Goal: Task Accomplishment & Management: Manage account settings

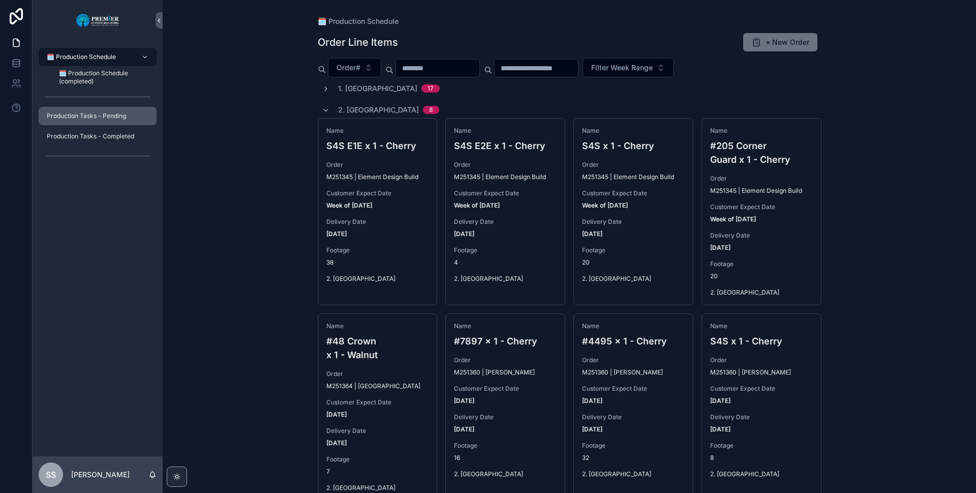
click at [84, 116] on span "Production Tasks - Pending" at bounding box center [86, 116] width 79 height 8
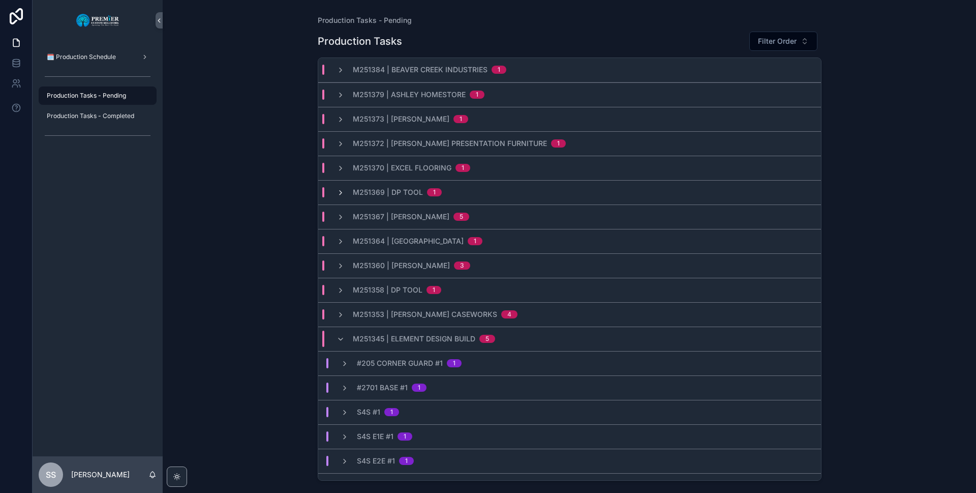
click at [341, 195] on icon "scrollable content" at bounding box center [340, 193] width 8 height 8
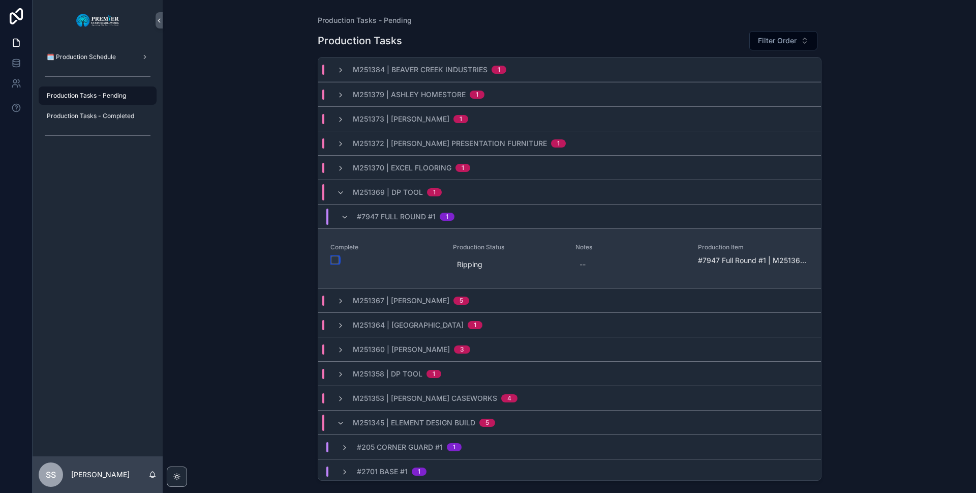
click at [336, 259] on button "scrollable content" at bounding box center [335, 260] width 8 height 8
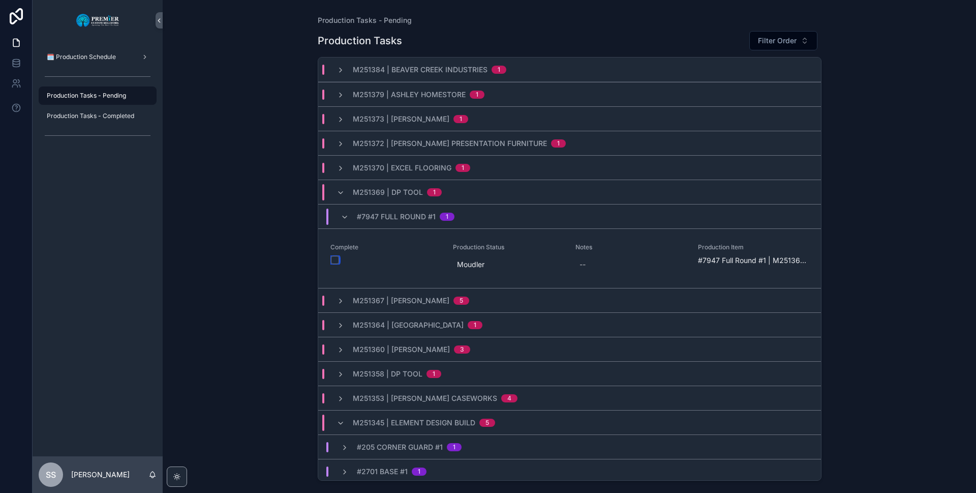
click at [336, 259] on button "scrollable content" at bounding box center [335, 260] width 8 height 8
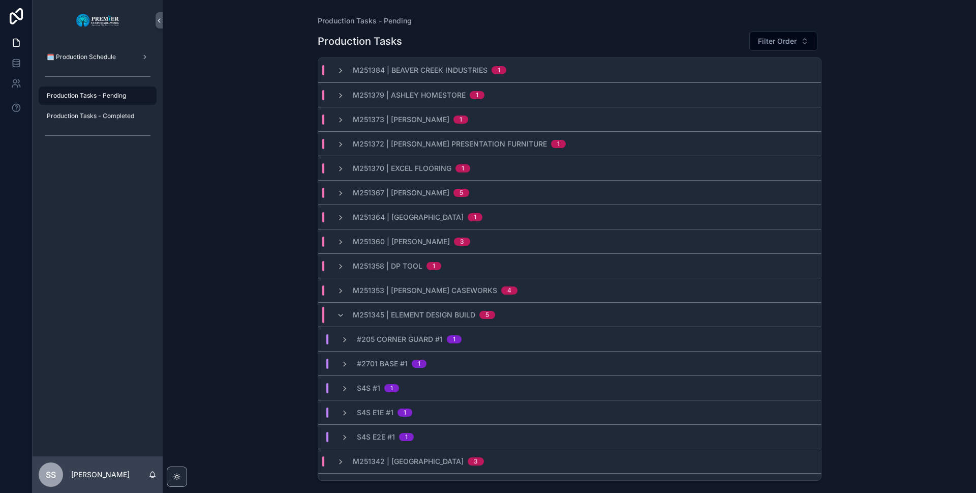
click at [368, 92] on span "M251379 | Ashley Homestore" at bounding box center [409, 95] width 113 height 10
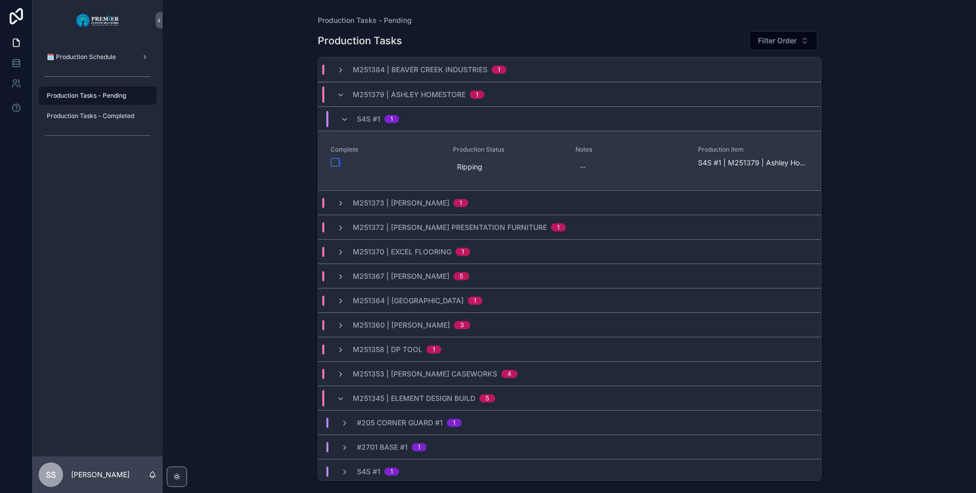
click at [335, 160] on button "scrollable content" at bounding box center [335, 162] width 8 height 8
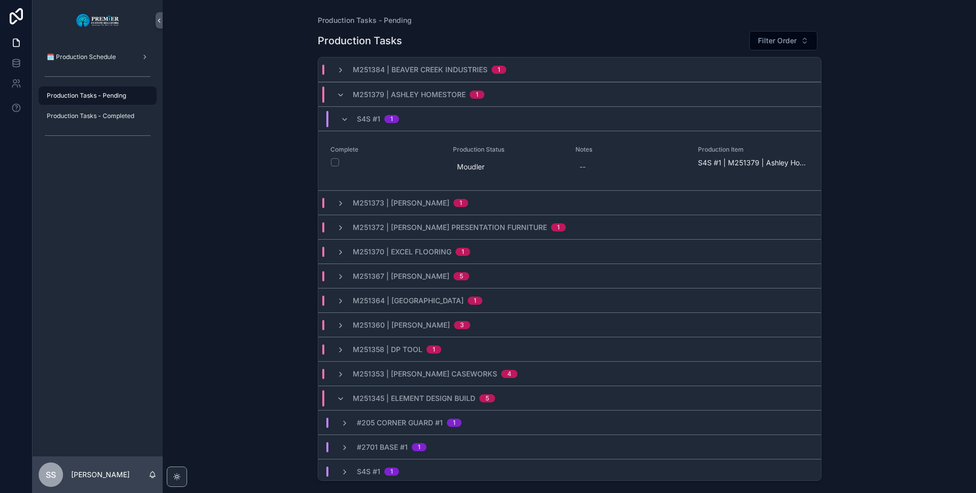
click at [391, 248] on span "M251370 | Excel Flooring" at bounding box center [402, 252] width 99 height 10
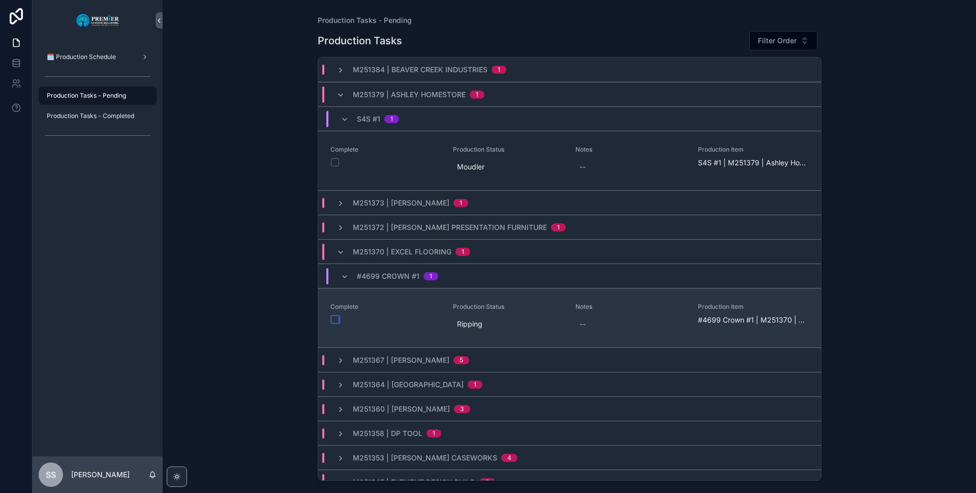
click at [336, 321] on button "scrollable content" at bounding box center [335, 319] width 8 height 8
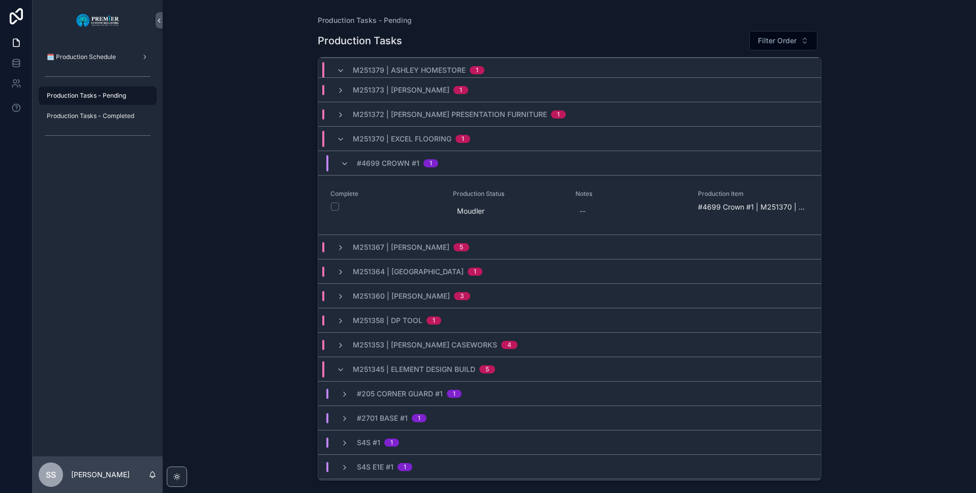
scroll to position [152, 0]
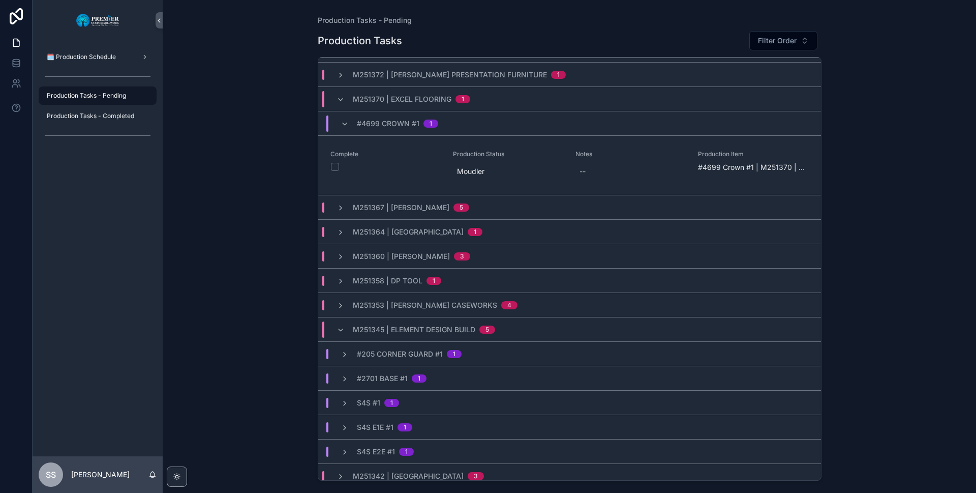
click at [380, 308] on span "M251353 | [PERSON_NAME] Caseworks" at bounding box center [425, 305] width 144 height 10
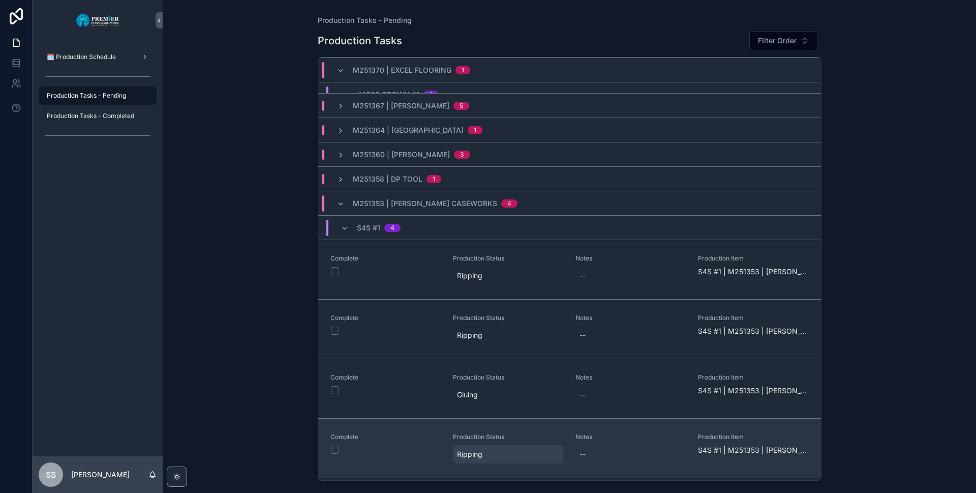
scroll to position [305, 0]
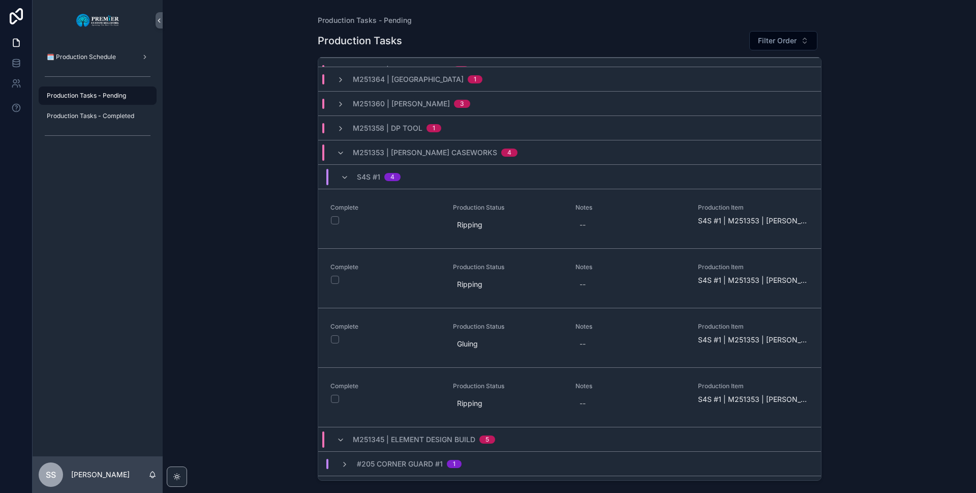
click at [364, 155] on span "M251353 | [PERSON_NAME] Caseworks" at bounding box center [425, 152] width 144 height 10
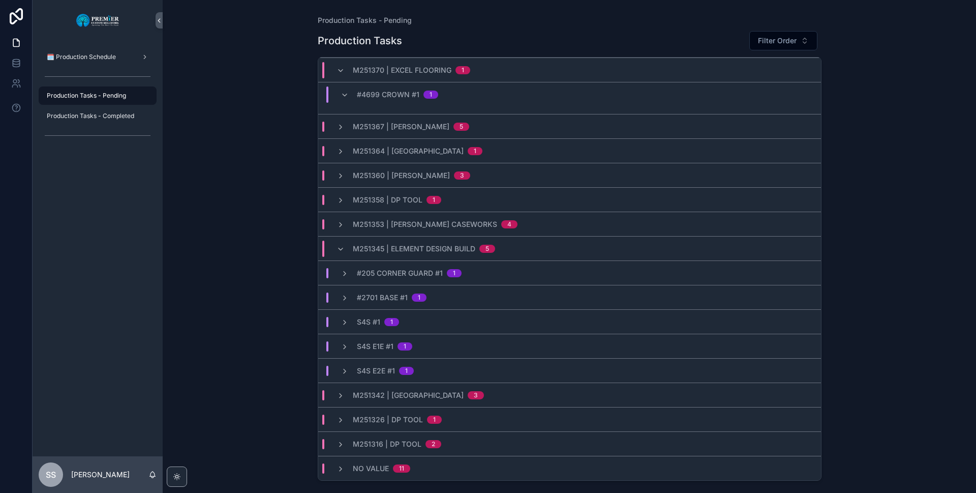
scroll to position [233, 0]
click at [408, 269] on span "#205 Corner Guard #1" at bounding box center [400, 273] width 86 height 10
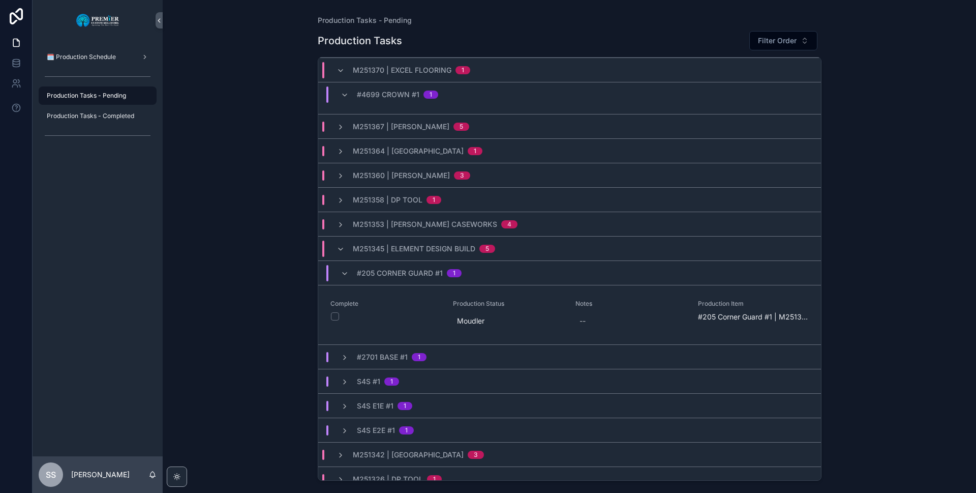
click at [408, 269] on span "#205 Corner Guard #1" at bounding box center [400, 273] width 86 height 10
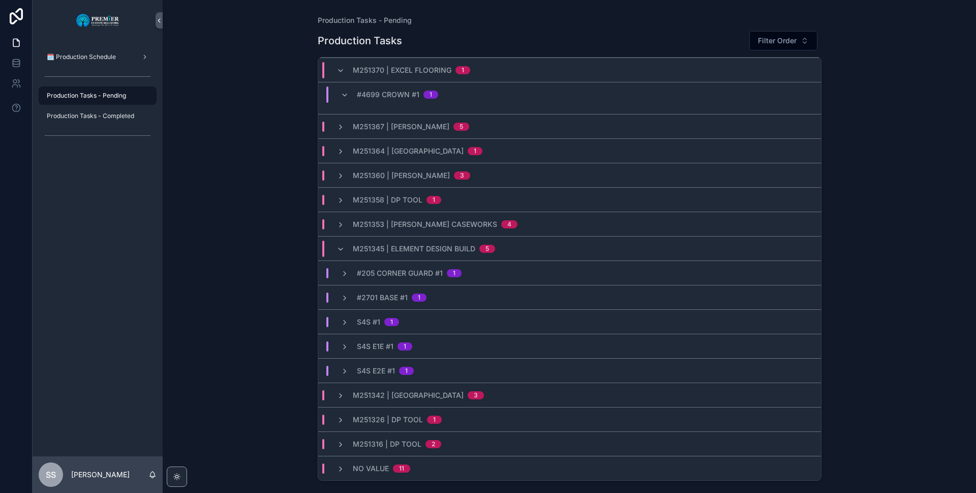
click at [390, 300] on span "#2701 Base #1" at bounding box center [382, 297] width 51 height 10
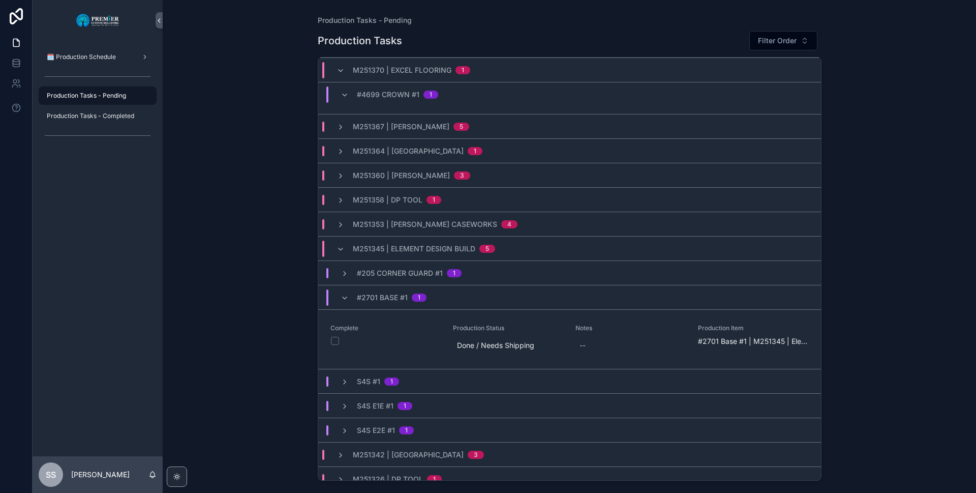
click at [390, 301] on span "#2701 Base #1" at bounding box center [382, 297] width 51 height 10
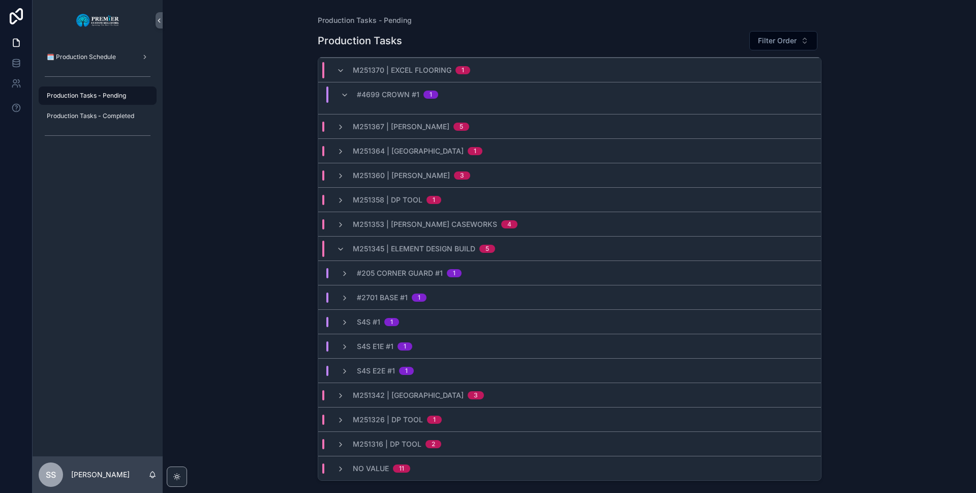
click at [363, 325] on span "S4S #1" at bounding box center [368, 322] width 23 height 10
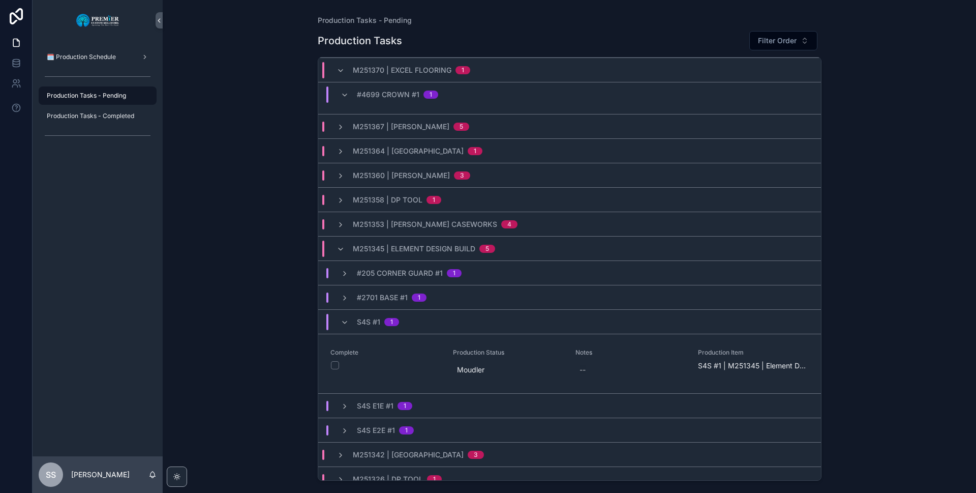
click at [362, 324] on span "S4S #1" at bounding box center [368, 322] width 23 height 10
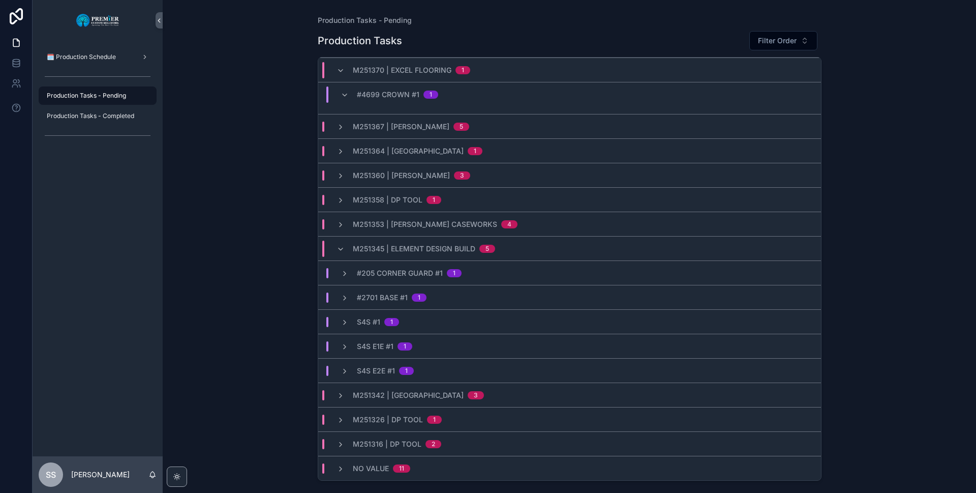
click at [364, 341] on span "S4S E1E #1" at bounding box center [375, 346] width 37 height 10
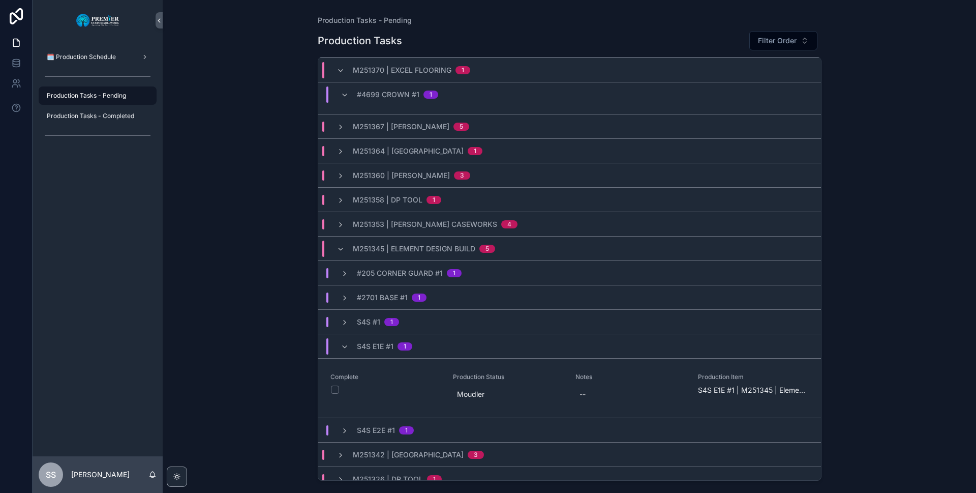
click at [364, 341] on span "S4S E1E #1" at bounding box center [375, 346] width 37 height 10
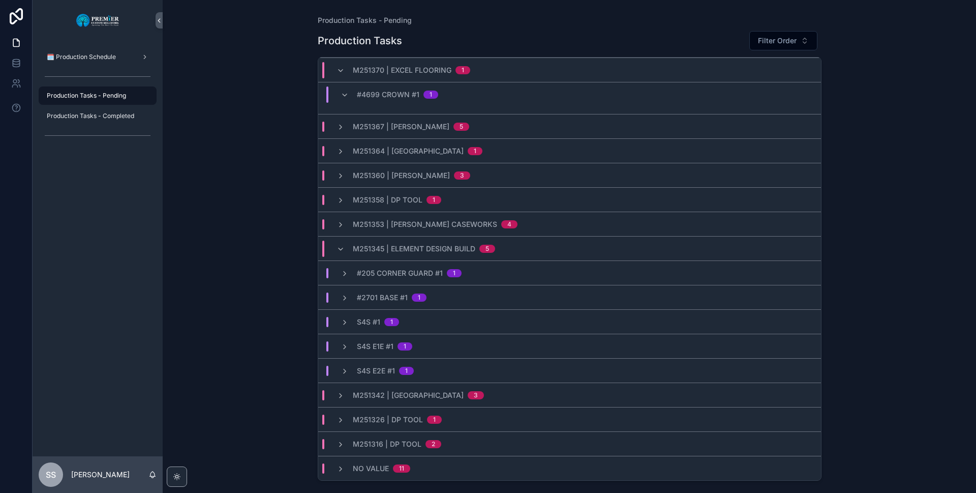
click at [362, 369] on span "S4S E2E #1" at bounding box center [376, 370] width 38 height 10
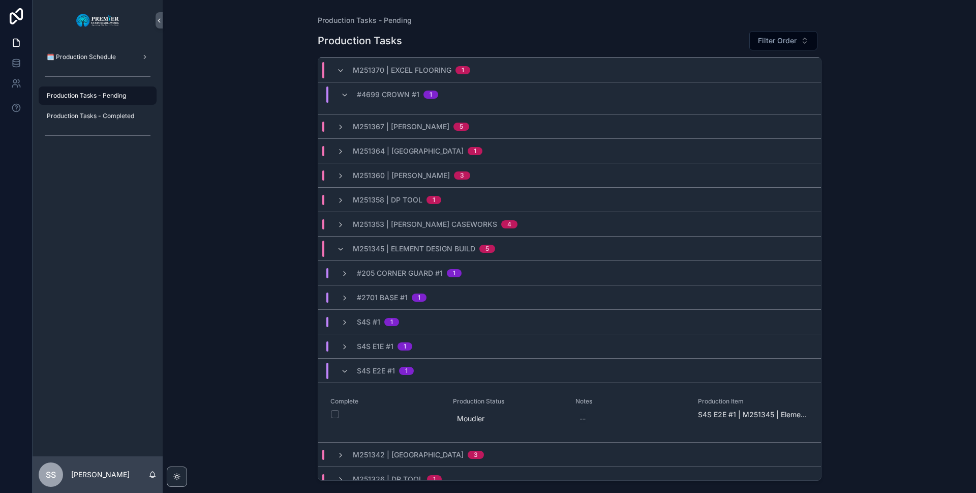
click at [362, 369] on span "S4S E2E #1" at bounding box center [376, 370] width 38 height 10
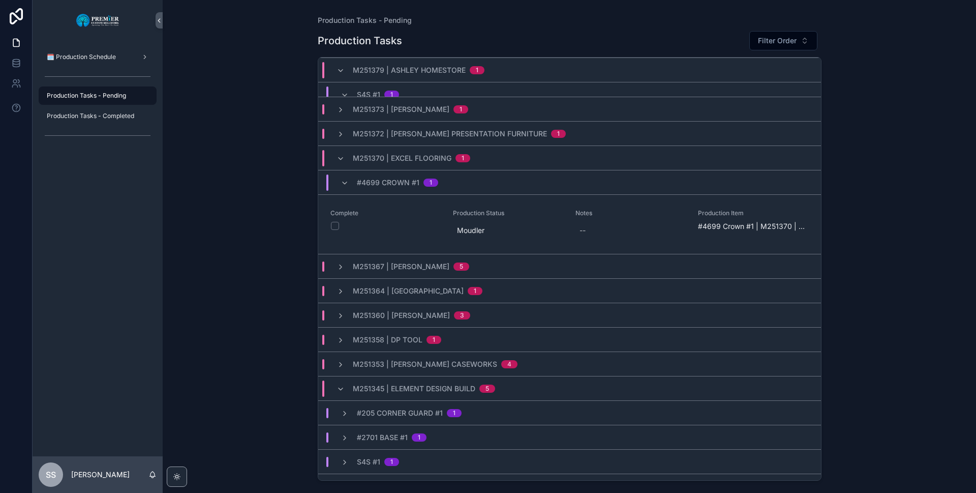
scroll to position [81, 0]
